Goal: Task Accomplishment & Management: Use online tool/utility

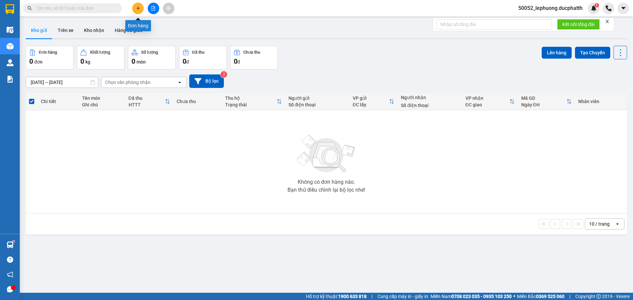
click at [138, 5] on button at bounding box center [138, 9] width 12 height 12
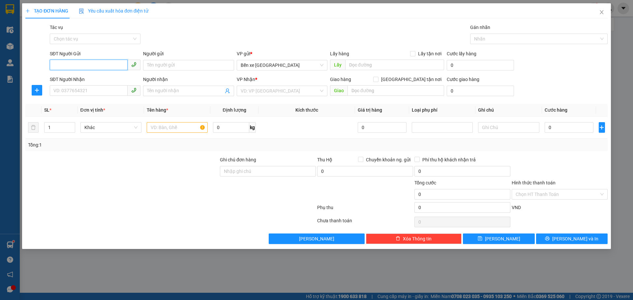
click at [98, 66] on input "SĐT Người Gửi" at bounding box center [89, 65] width 78 height 11
click at [110, 74] on div "0363050766 - c giang" at bounding box center [95, 78] width 91 height 11
type input "0363050766"
type input "[PERSON_NAME]"
type input "0363050766"
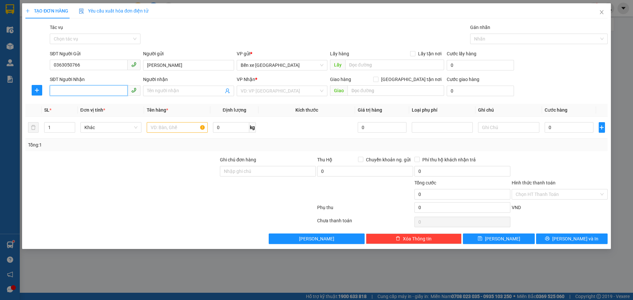
click at [92, 95] on input "SĐT Người Nhận" at bounding box center [89, 90] width 78 height 11
click at [88, 105] on div "0988999110 - tuấn anh" at bounding box center [95, 104] width 83 height 7
type input "0988999110"
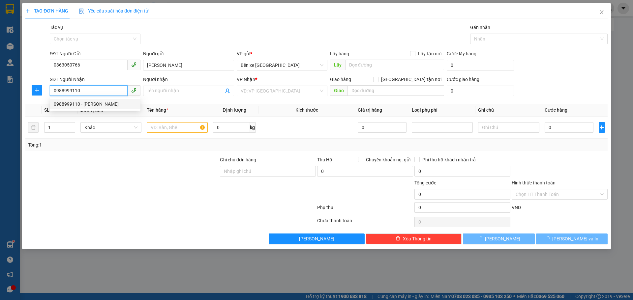
type input "tuấn anh"
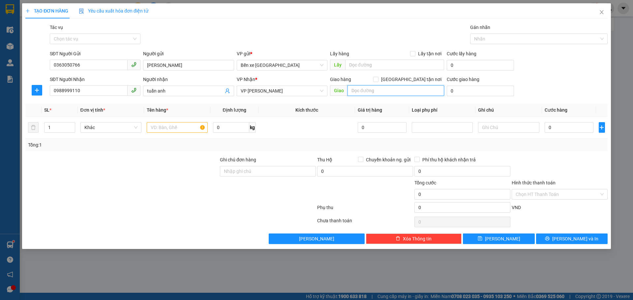
click at [379, 94] on input "text" at bounding box center [396, 90] width 97 height 11
type input "k"
type input "d"
type input "đ"
type input "d"
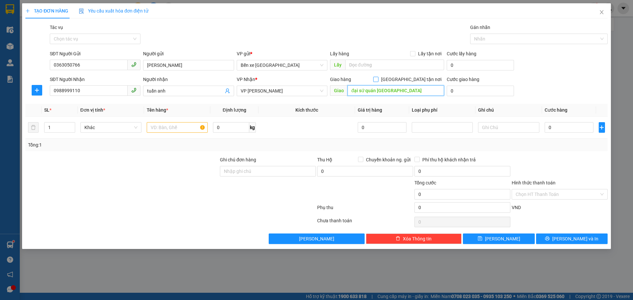
type input "đại sứ quán [GEOGRAPHIC_DATA]"
click at [378, 79] on input "Giao tận nơi" at bounding box center [375, 79] width 5 height 5
checkbox input "true"
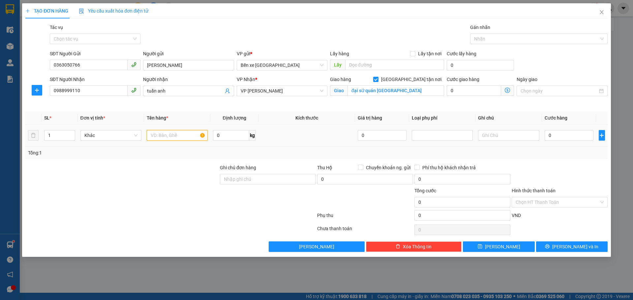
click at [176, 137] on input "text" at bounding box center [177, 135] width 61 height 11
type input "1 ct"
click at [506, 93] on span at bounding box center [507, 90] width 13 height 11
click at [506, 90] on icon "dollar-circle" at bounding box center [507, 90] width 5 height 5
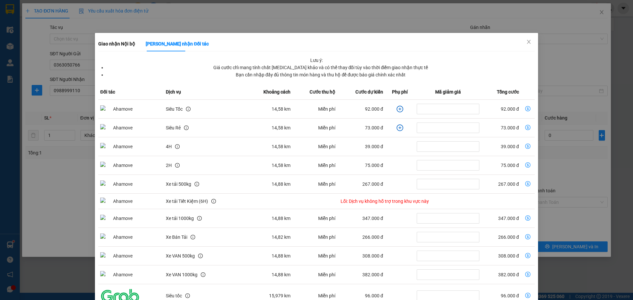
click at [397, 108] on icon "plus-circle" at bounding box center [400, 109] width 7 height 7
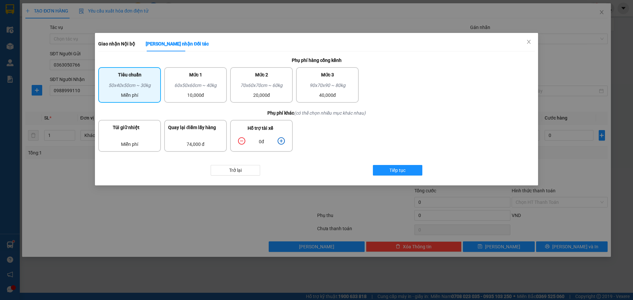
click at [281, 142] on icon "plus-circle" at bounding box center [281, 141] width 3 height 3
click at [390, 175] on button "Tiếp tục" at bounding box center [397, 170] width 49 height 11
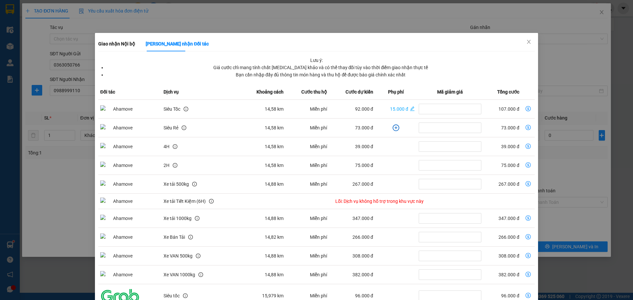
click at [526, 108] on icon "dollar-circle" at bounding box center [528, 108] width 5 height 5
type input "107.000"
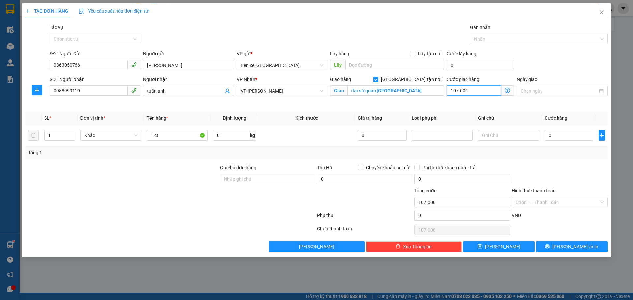
click at [487, 93] on input "107.000" at bounding box center [474, 90] width 54 height 11
type input "1"
type input "10"
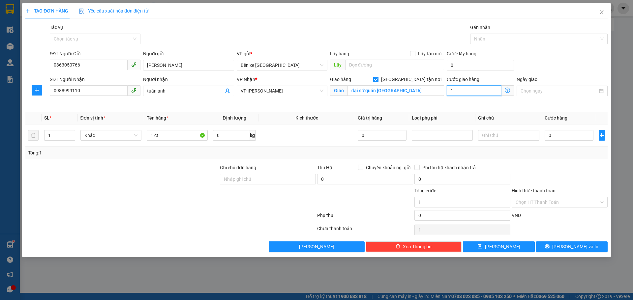
type input "10"
type input "105"
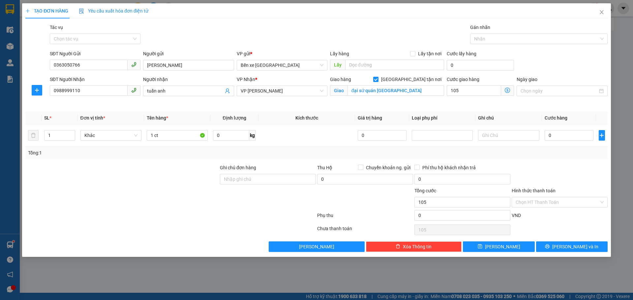
type input "105.000"
click at [477, 110] on div "Transit Pickup Surcharge Ids Transit Deliver Surcharge Ids Transit Deliver Surc…" at bounding box center [316, 138] width 583 height 229
click at [565, 135] on input "0" at bounding box center [569, 135] width 49 height 11
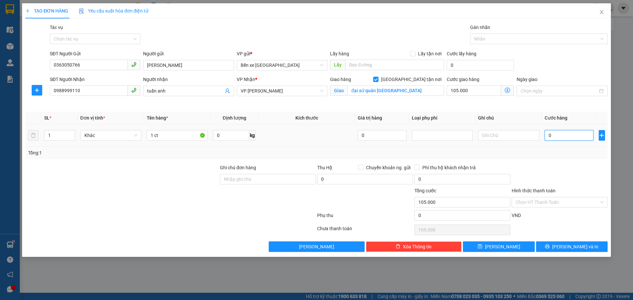
type input "3"
type input "105.003"
type input "30"
type input "105.030"
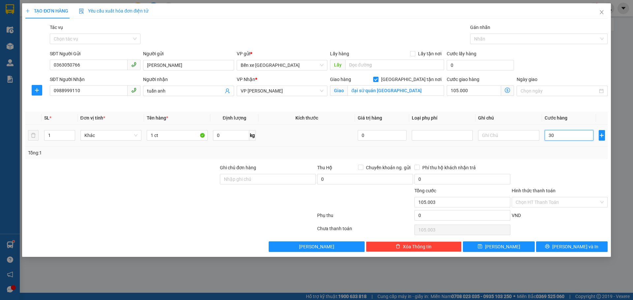
type input "105.030"
type input "30.000"
type input "135.000"
click at [552, 168] on div at bounding box center [559, 175] width 97 height 23
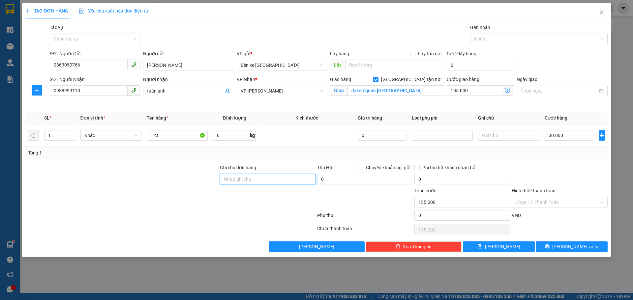
click at [286, 180] on input "Ghi chú đơn hàng" at bounding box center [268, 179] width 96 height 11
type input "nntt"
drag, startPoint x: 526, startPoint y: 246, endPoint x: 520, endPoint y: 222, distance: 24.9
click at [526, 246] on button "Lưu" at bounding box center [499, 247] width 72 height 11
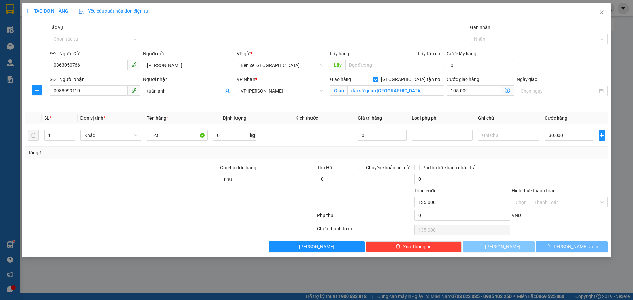
checkbox input "false"
type input "0"
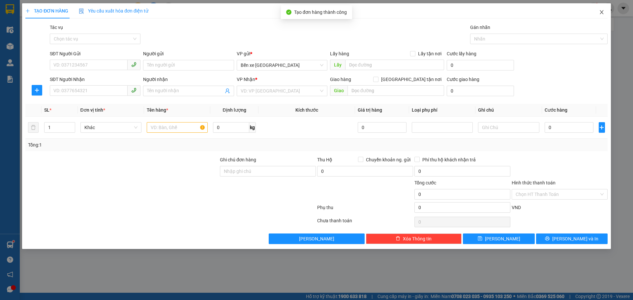
click at [606, 13] on span "Close" at bounding box center [602, 12] width 18 height 18
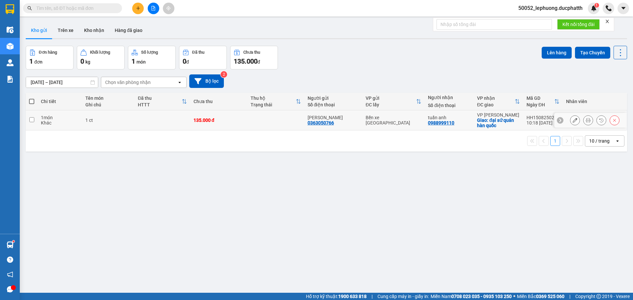
click at [183, 111] on td at bounding box center [162, 121] width 55 height 20
checkbox input "true"
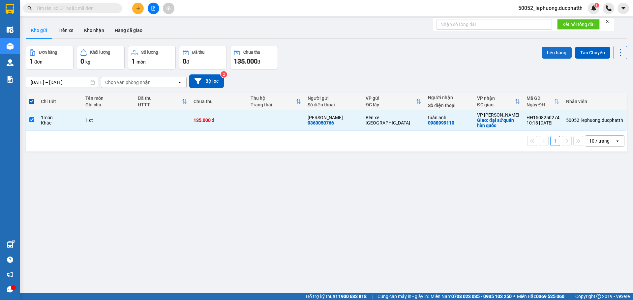
click at [561, 51] on button "Lên hàng" at bounding box center [557, 53] width 30 height 12
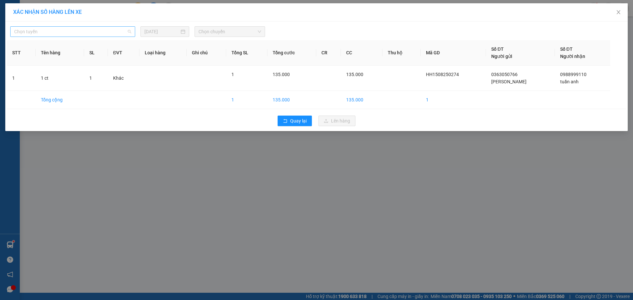
click at [114, 31] on span "Chọn tuyến" at bounding box center [72, 32] width 117 height 10
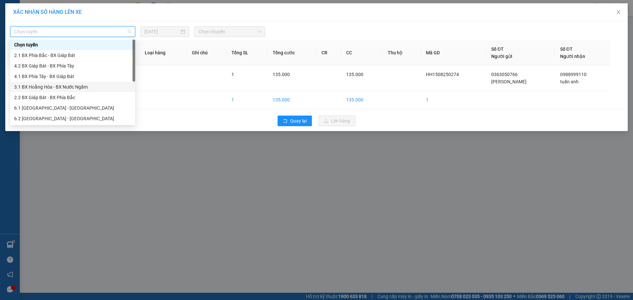
click at [73, 87] on div "3.1 BX Hoằng Hóa - BX Nước Ngầm" at bounding box center [72, 86] width 117 height 7
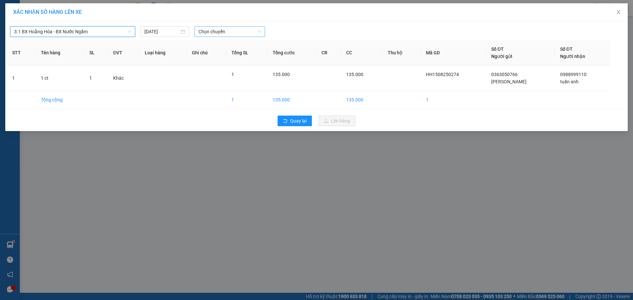
click at [232, 31] on span "Chọn chuyến" at bounding box center [230, 32] width 63 height 10
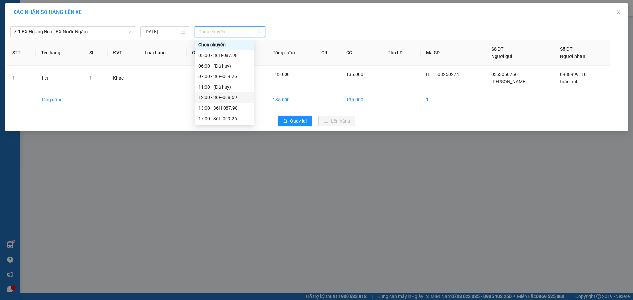
click at [229, 96] on div "12:00 - 36F-008.69" at bounding box center [224, 97] width 51 height 7
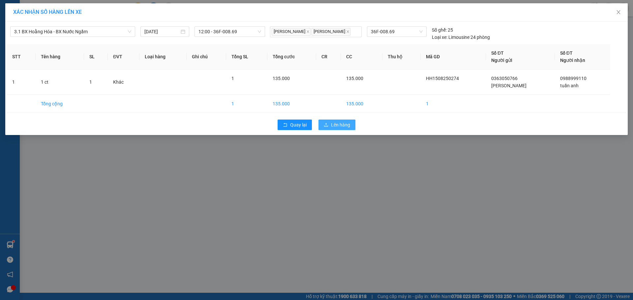
click at [341, 126] on span "Lên hàng" at bounding box center [340, 124] width 19 height 7
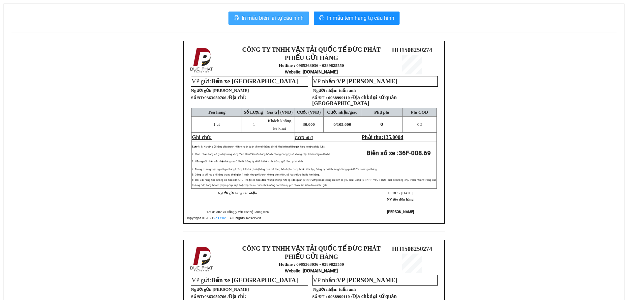
click at [289, 13] on button "In mẫu biên lai tự cấu hình" at bounding box center [269, 18] width 80 height 13
